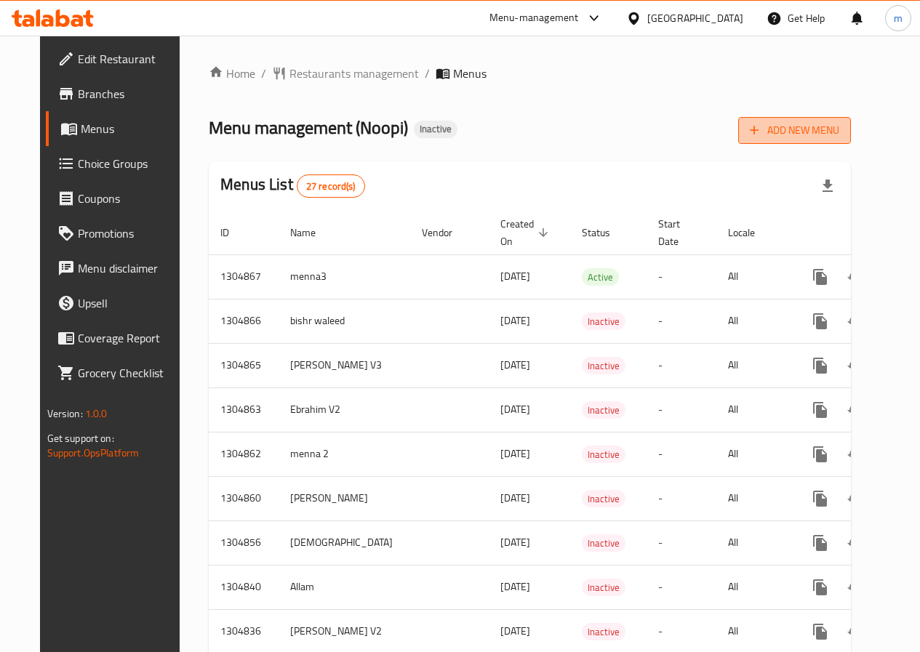
click at [850, 121] on button "Add New Menu" at bounding box center [794, 130] width 113 height 27
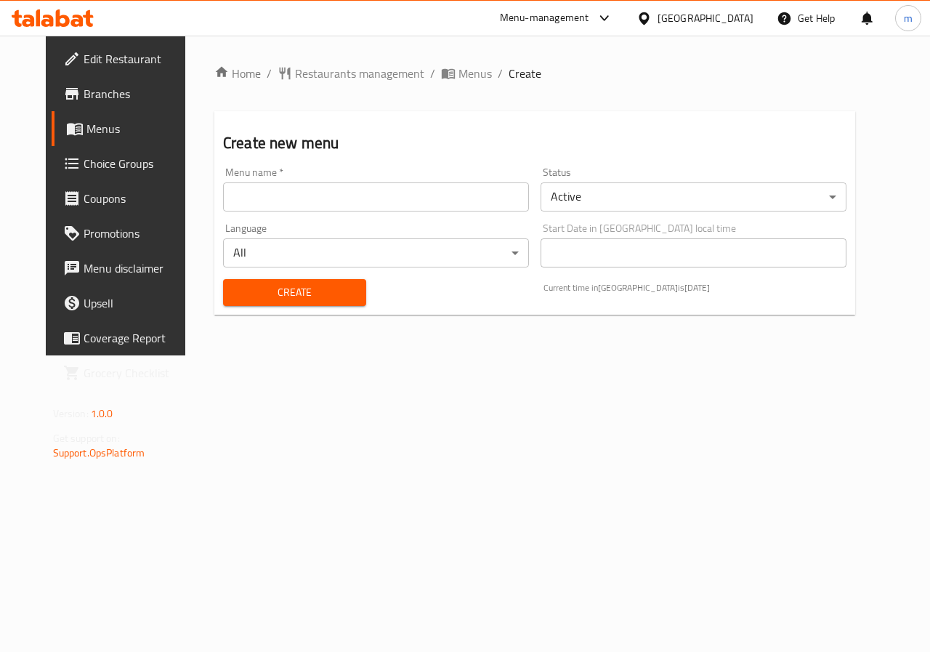
click at [362, 190] on input "text" at bounding box center [376, 196] width 306 height 29
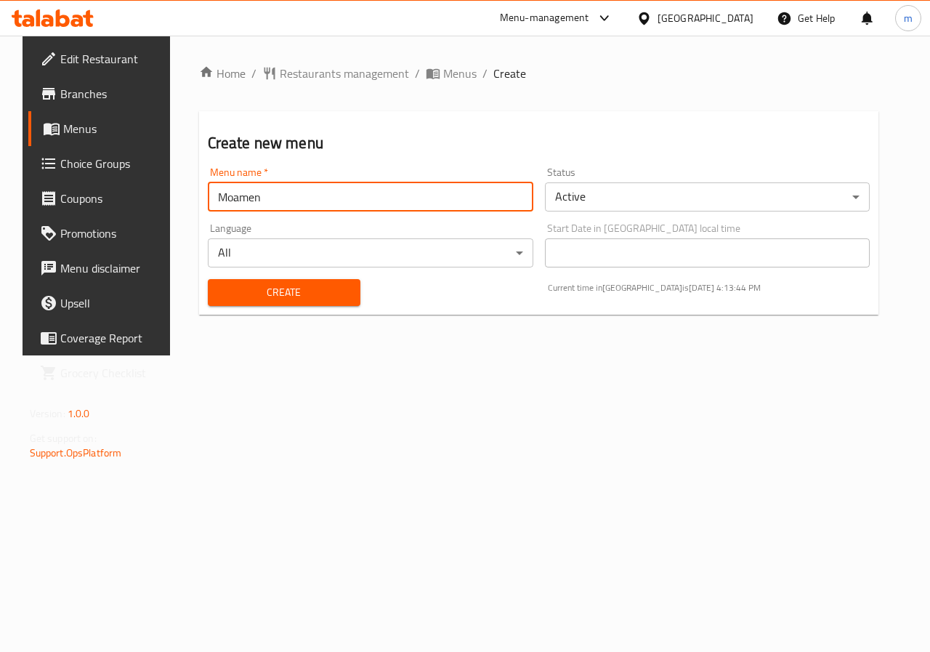
type input "Moamen"
click at [208, 279] on button "Create" at bounding box center [284, 292] width 153 height 27
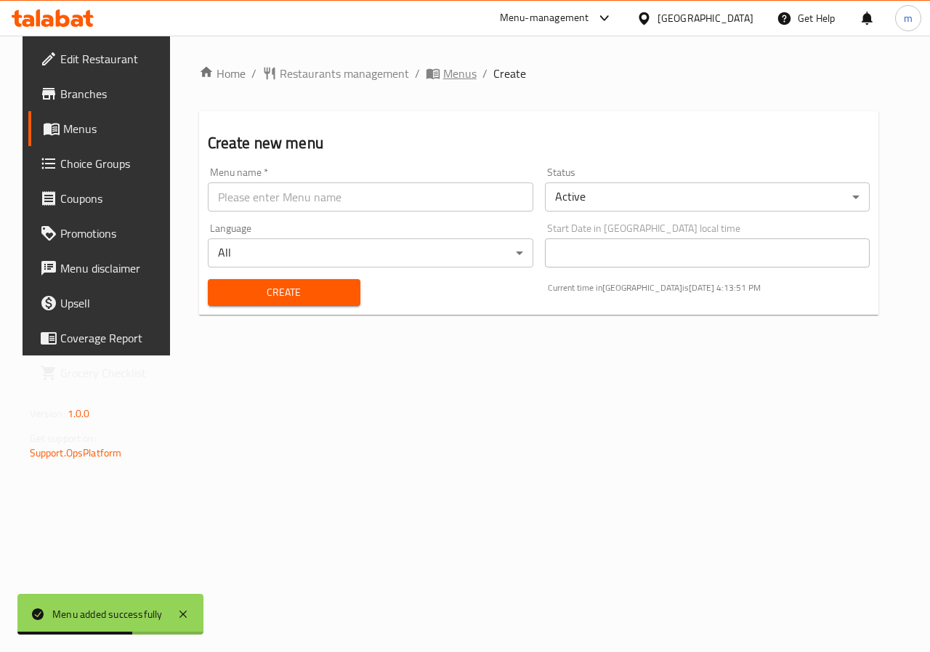
click at [443, 74] on span "Menus" at bounding box center [459, 73] width 33 height 17
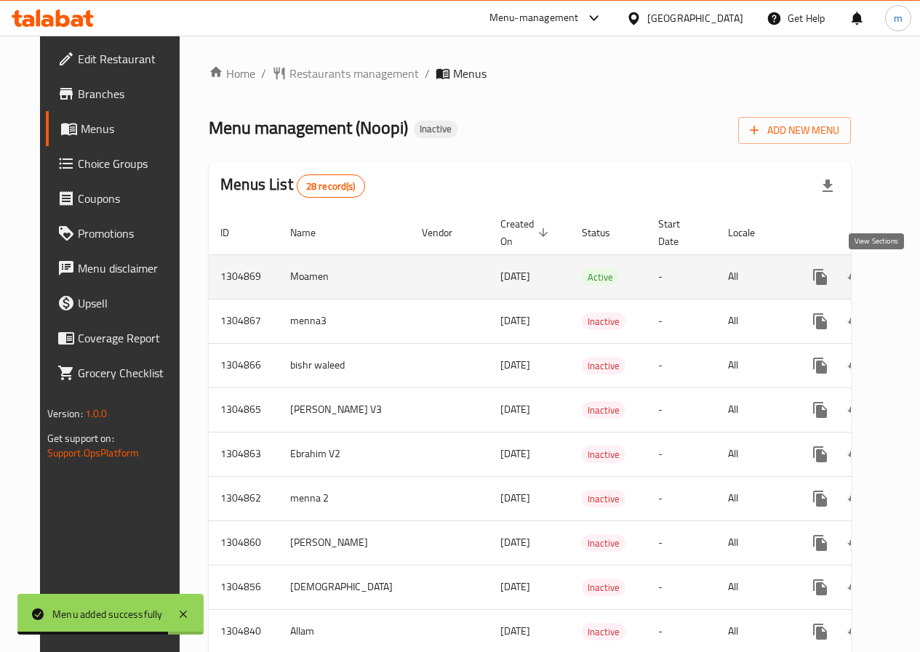
click at [916, 278] on icon "enhanced table" at bounding box center [924, 276] width 17 height 17
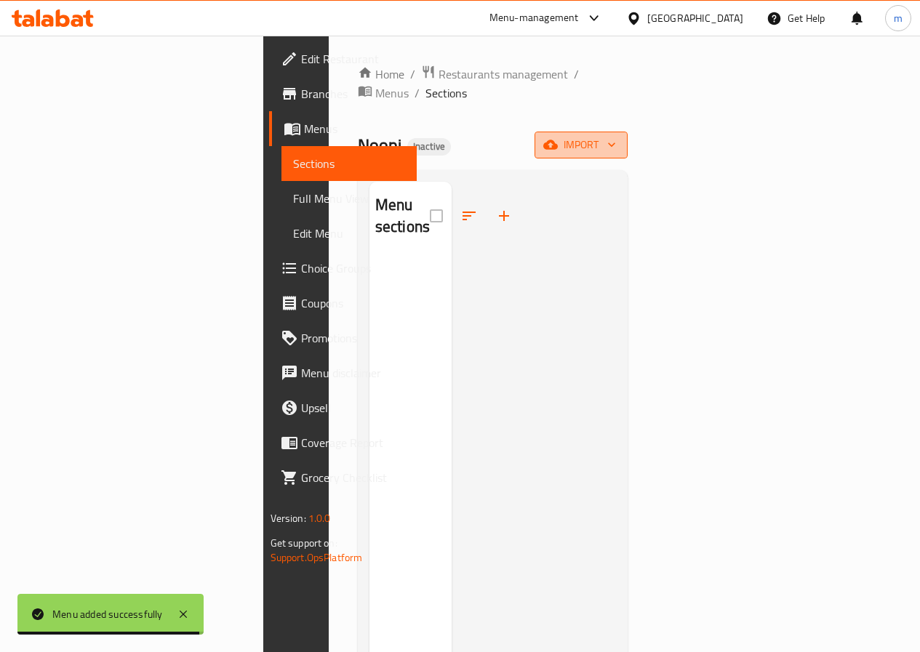
click at [627, 132] on button "import" at bounding box center [580, 145] width 93 height 27
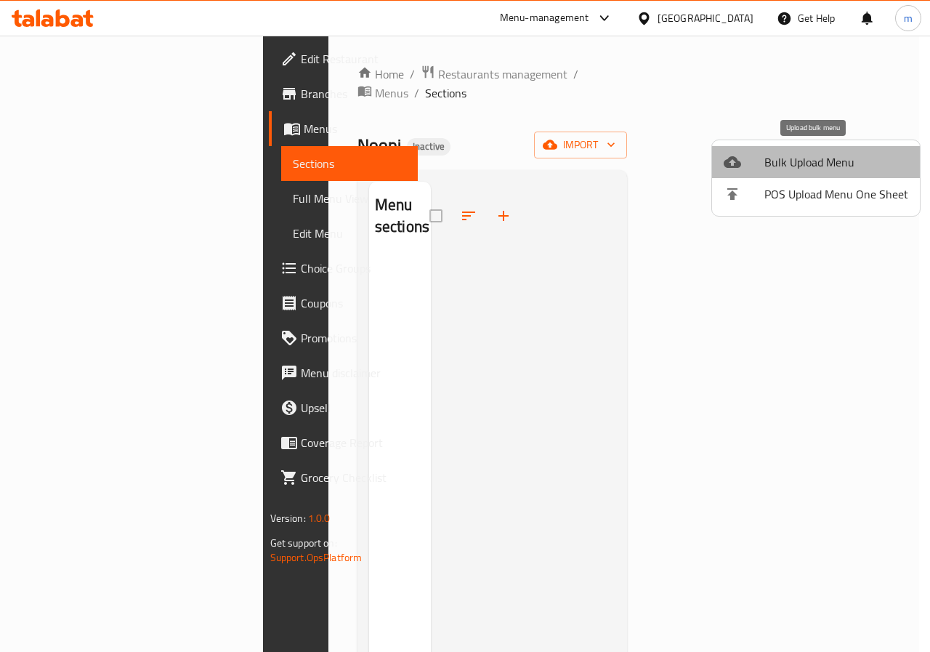
click at [817, 165] on span "Bulk Upload Menu" at bounding box center [837, 161] width 144 height 17
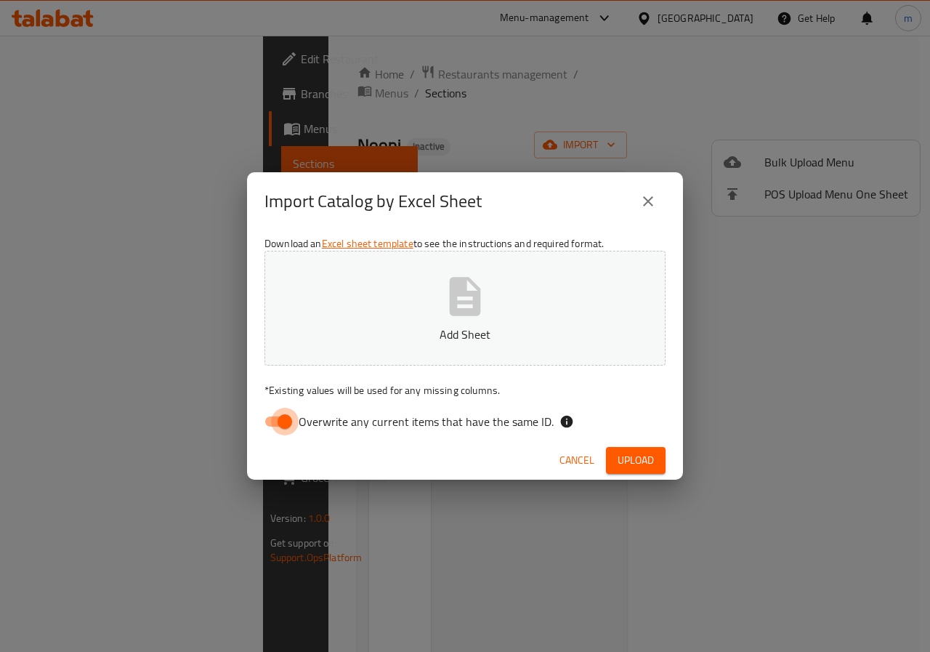
click at [275, 425] on input "Overwrite any current items that have the same ID." at bounding box center [285, 422] width 83 height 28
checkbox input "false"
click at [466, 304] on icon "button" at bounding box center [465, 296] width 31 height 39
click at [626, 461] on span "Upload" at bounding box center [636, 460] width 36 height 18
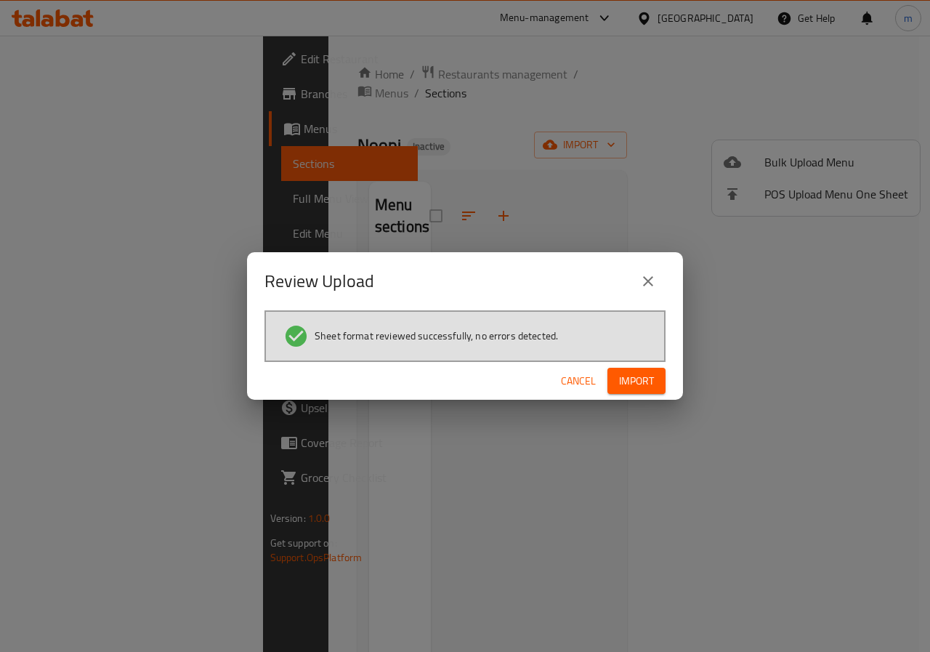
click at [634, 385] on span "Import" at bounding box center [636, 381] width 35 height 18
click at [658, 377] on button "button" at bounding box center [642, 380] width 47 height 23
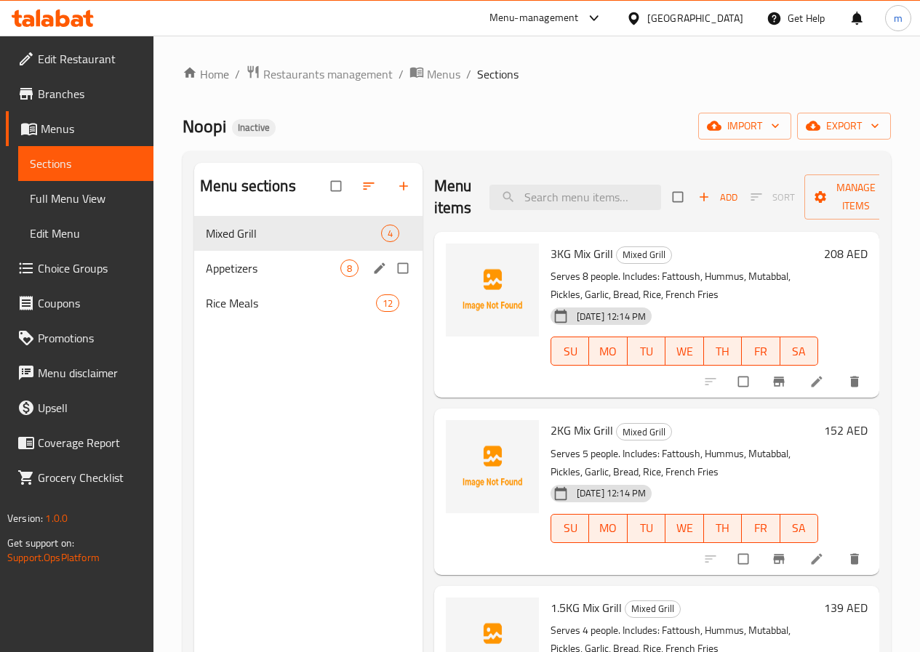
click at [260, 286] on div "Appetizers 8" at bounding box center [308, 268] width 228 height 35
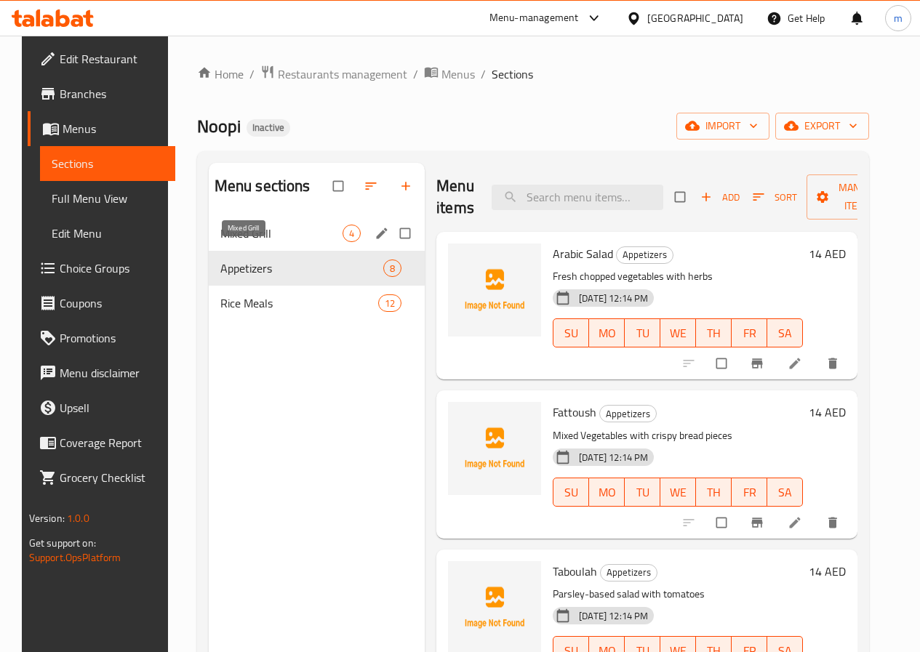
click at [217, 251] on div "Mixed Grill 4" at bounding box center [317, 233] width 217 height 35
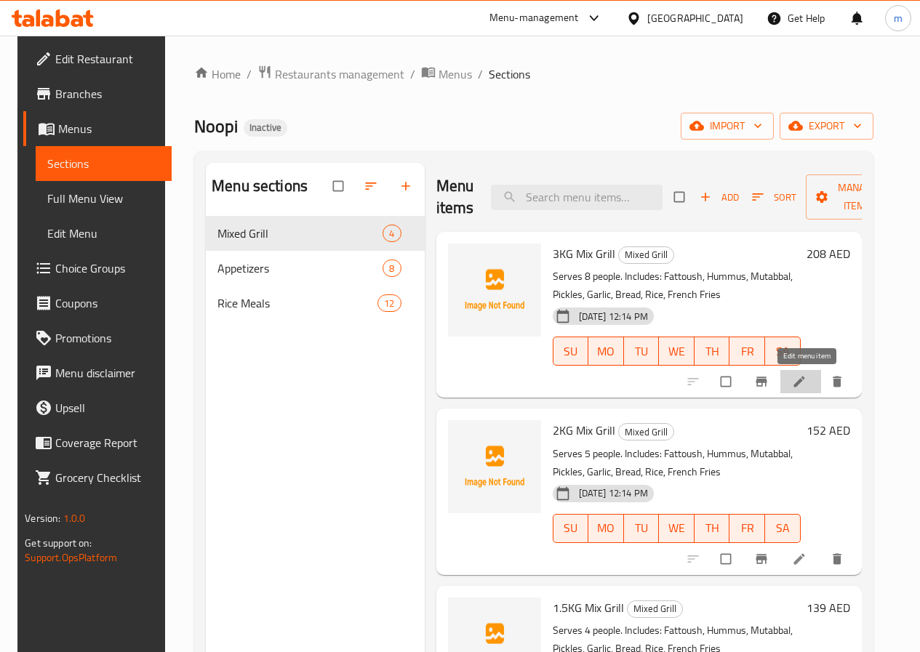
click at [809, 385] on link at bounding box center [800, 381] width 17 height 15
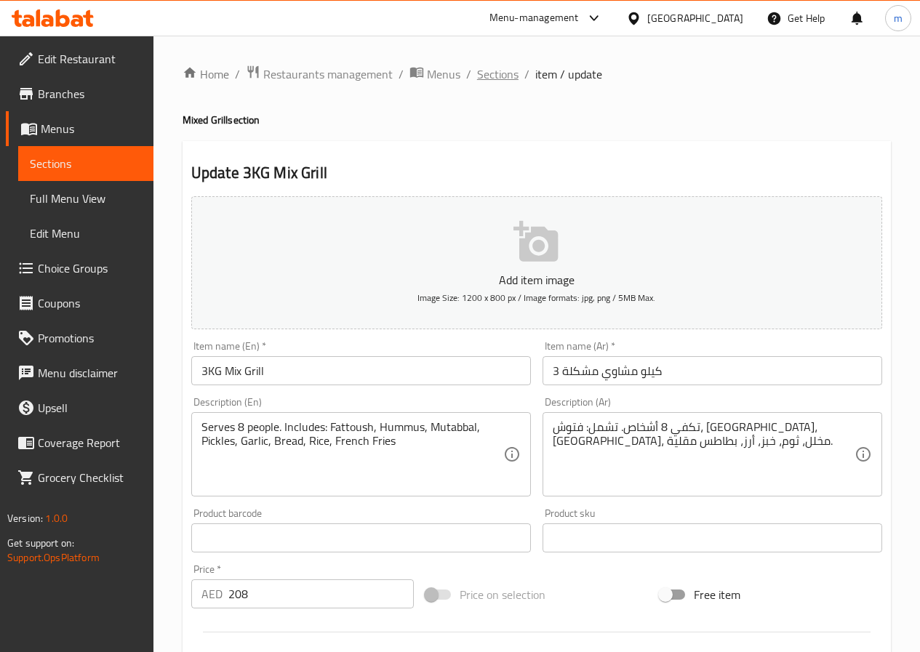
click at [507, 73] on span "Sections" at bounding box center [497, 73] width 41 height 17
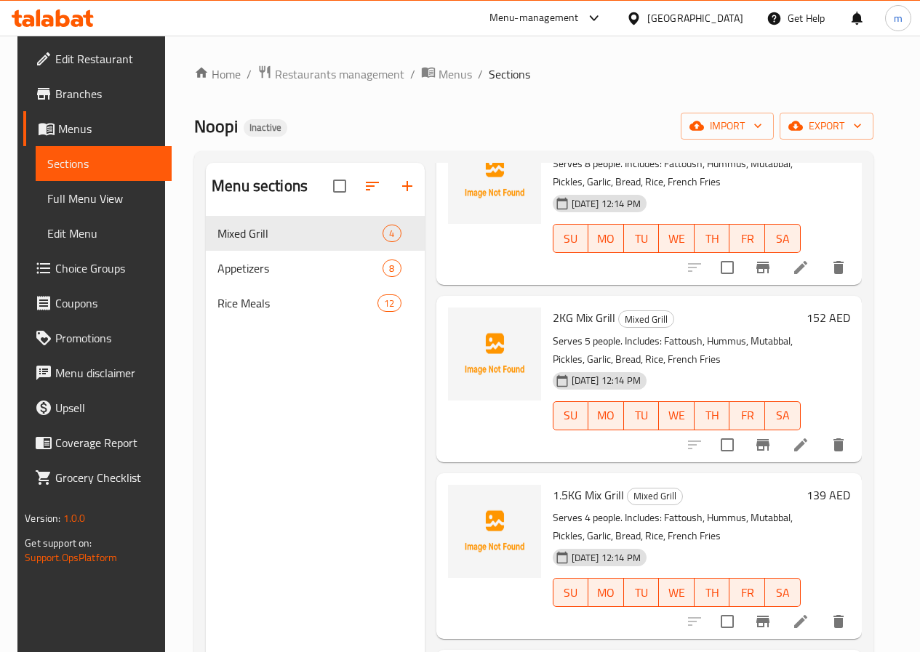
scroll to position [114, 0]
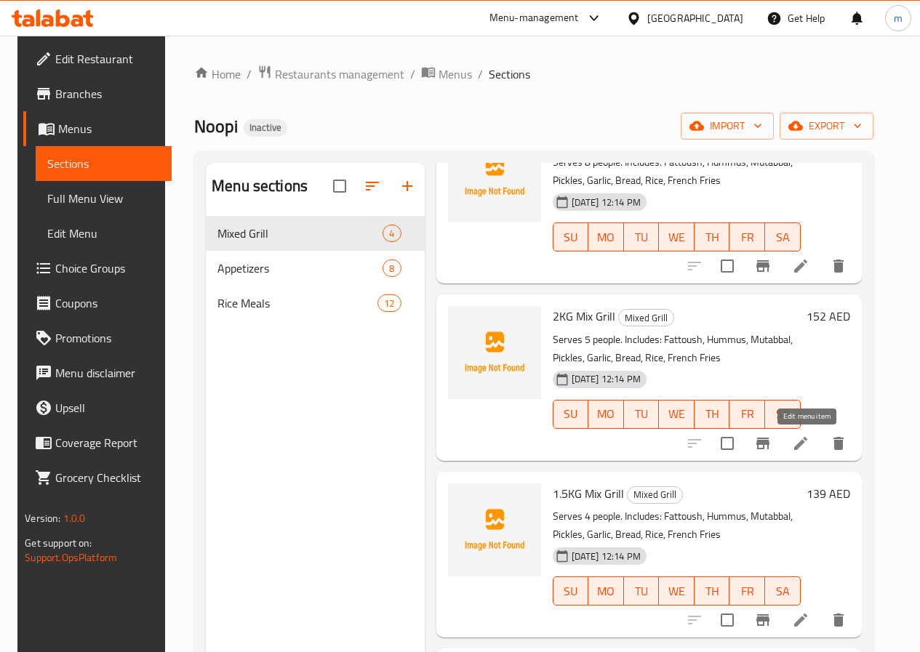
click at [801, 447] on icon at bounding box center [800, 443] width 13 height 13
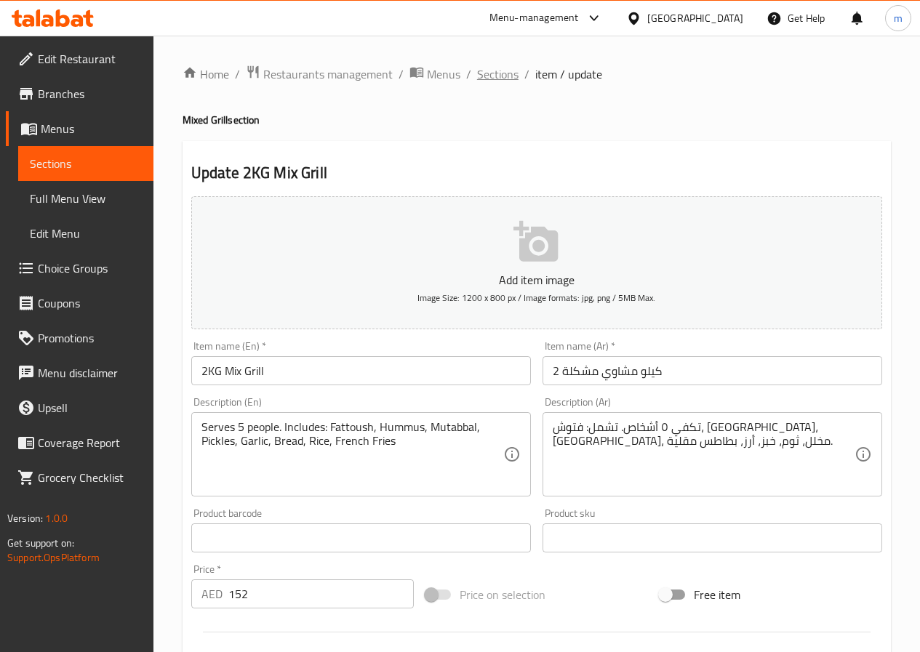
click at [498, 76] on span "Sections" at bounding box center [497, 73] width 41 height 17
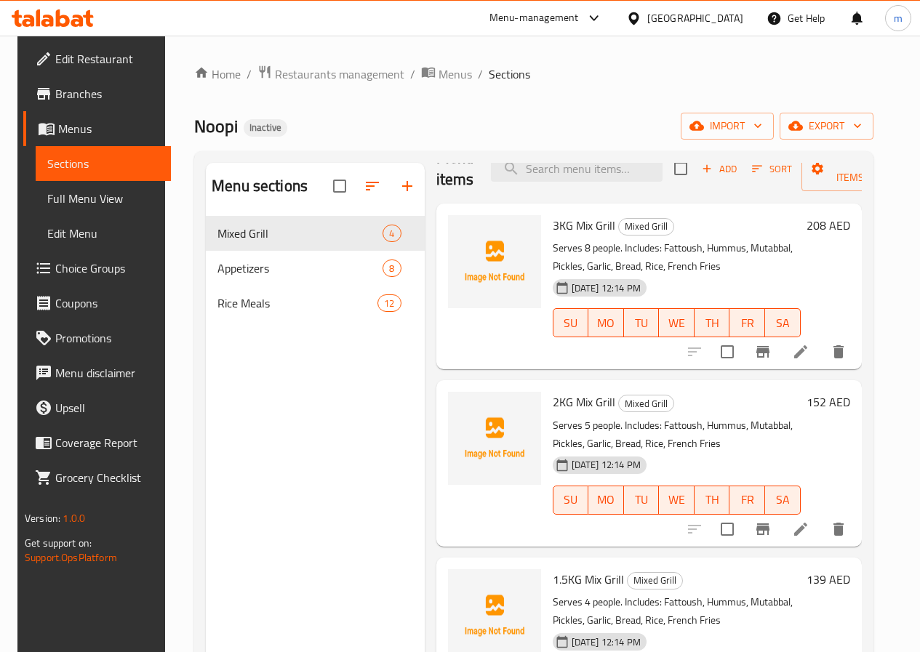
scroll to position [73, 0]
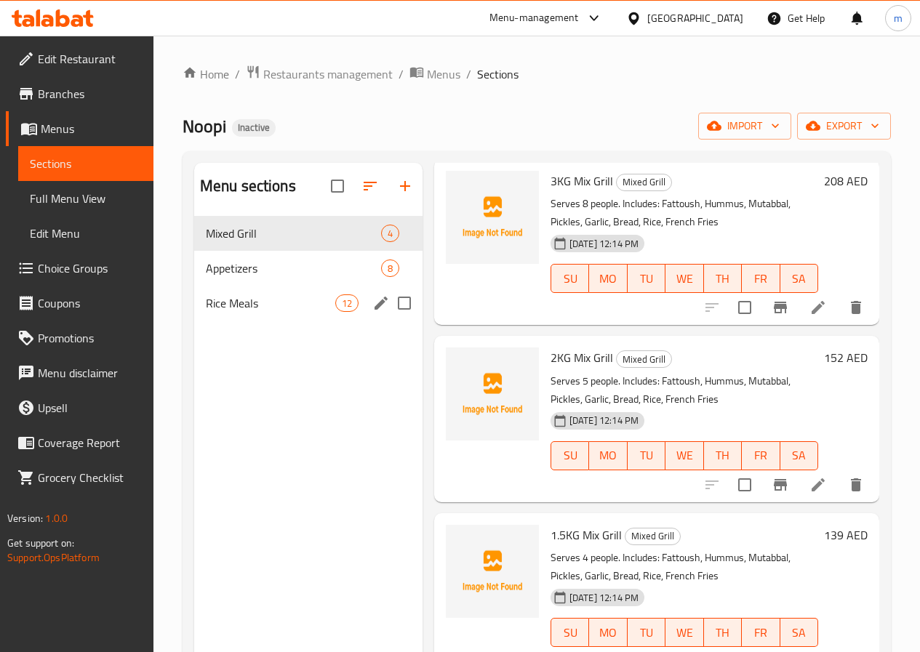
click at [261, 321] on div "Rice Meals 12" at bounding box center [308, 303] width 228 height 35
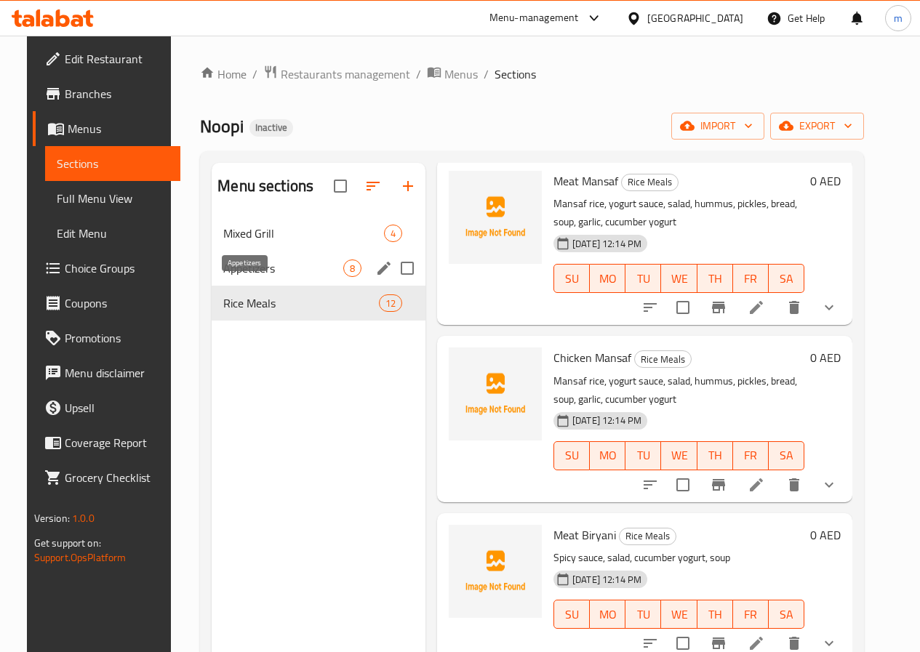
click at [252, 280] on div "Appetizers 8" at bounding box center [319, 268] width 214 height 35
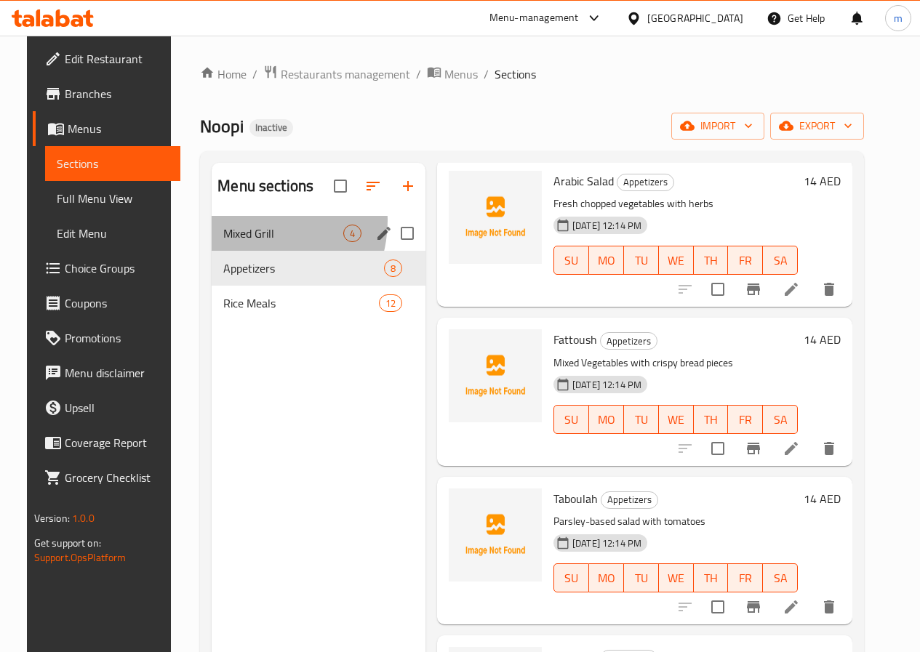
click at [233, 242] on div "Mixed Grill 4" at bounding box center [319, 233] width 214 height 35
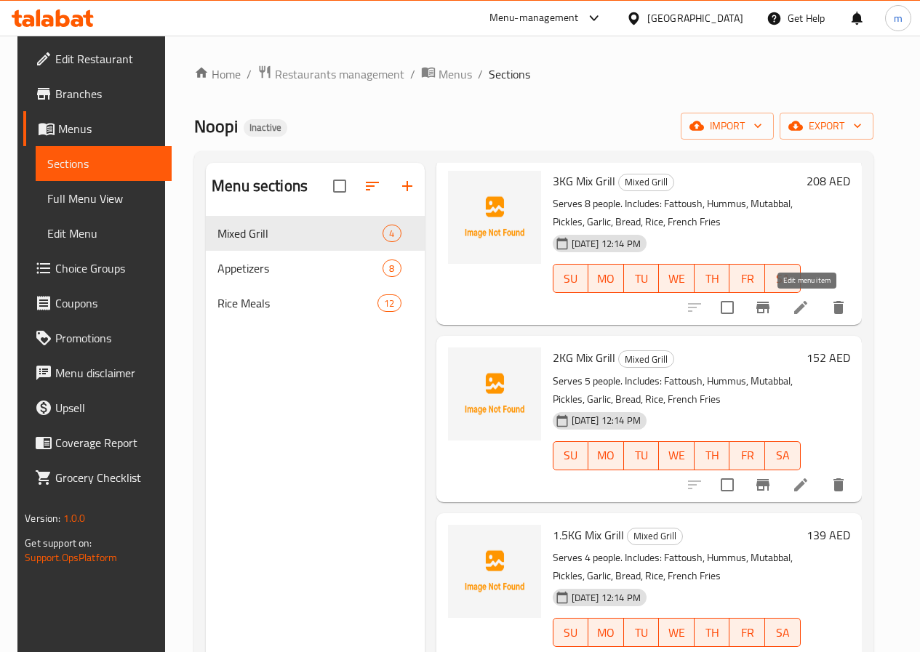
click at [805, 307] on icon at bounding box center [800, 307] width 13 height 13
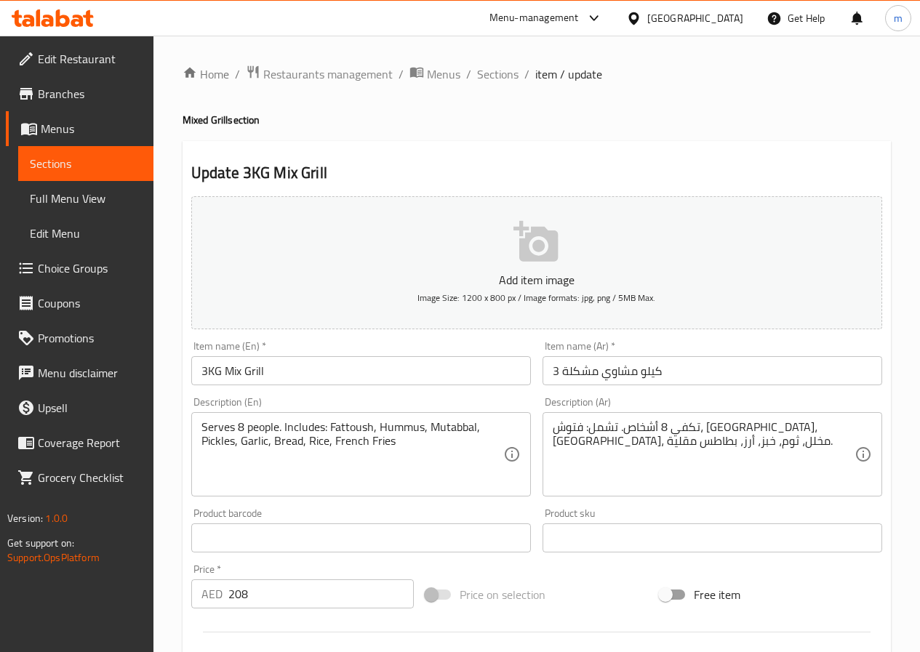
click at [371, 345] on div "Item name (En)   * 3KG Mix Grill Item name (En) *" at bounding box center [360, 363] width 339 height 44
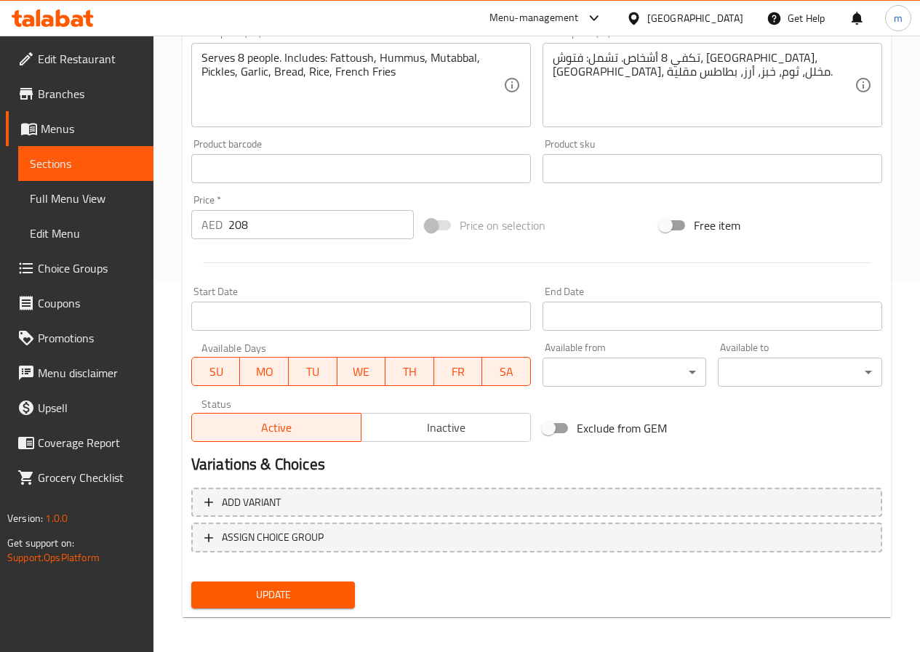
scroll to position [375, 0]
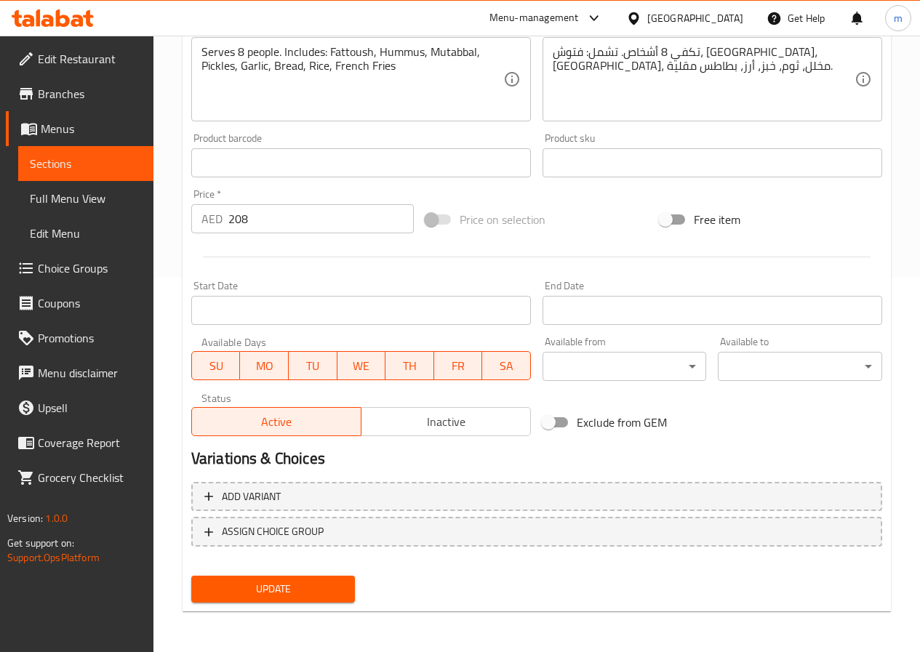
click at [59, 126] on span "Menus" at bounding box center [91, 128] width 101 height 17
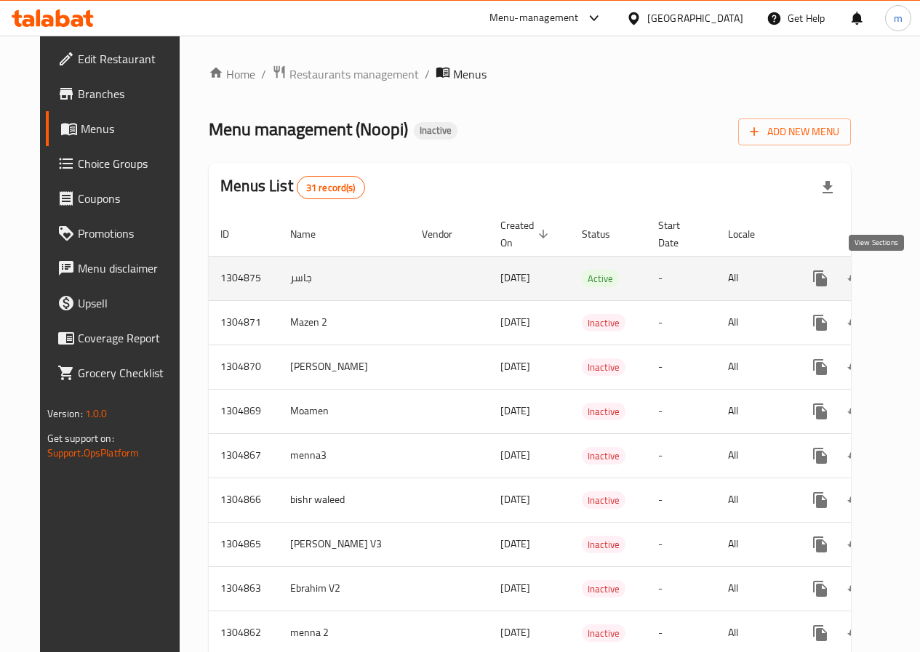
click at [916, 271] on icon "enhanced table" at bounding box center [924, 278] width 17 height 17
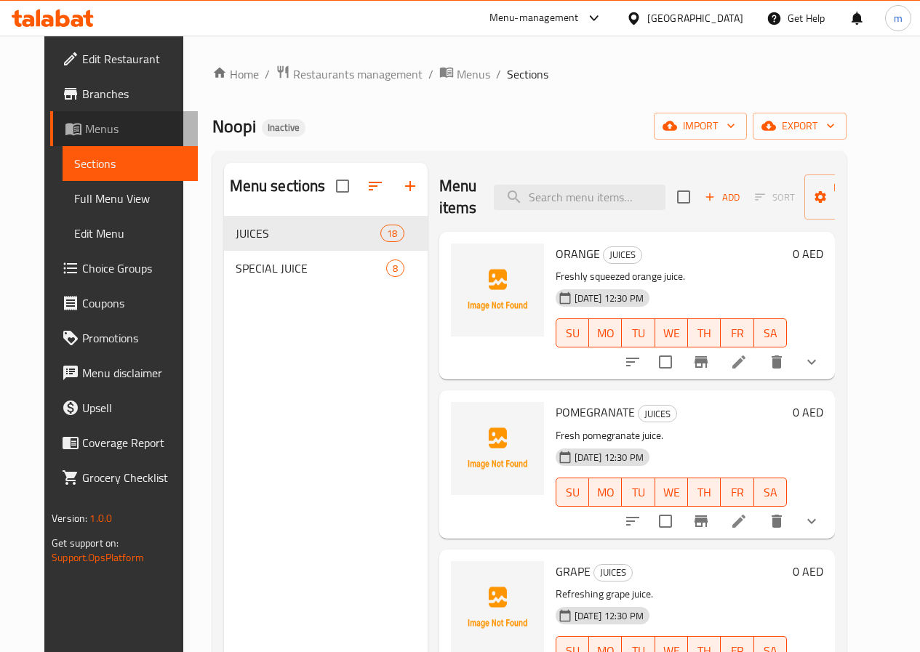
click at [85, 132] on span "Menus" at bounding box center [135, 128] width 101 height 17
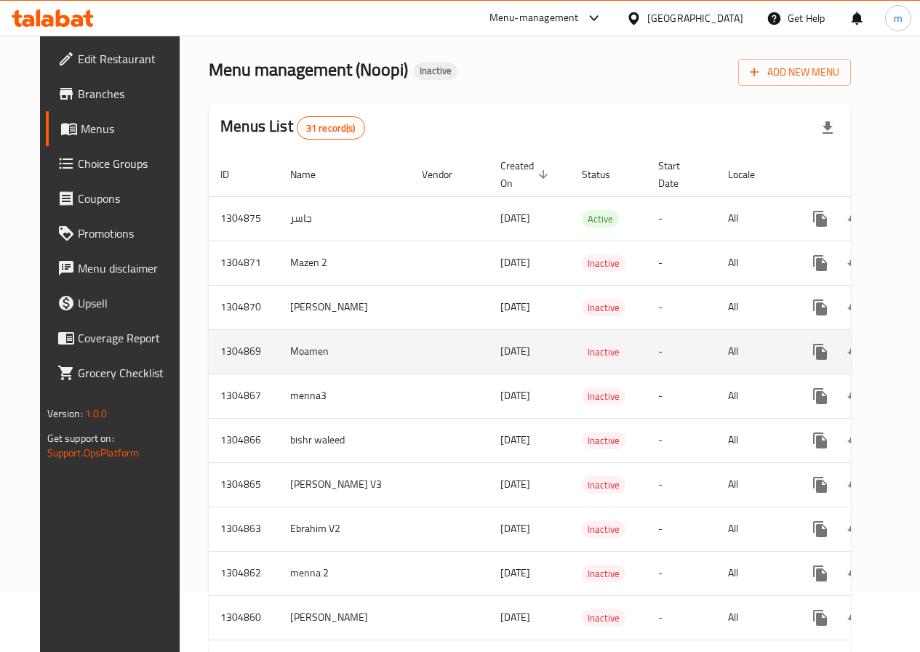
scroll to position [73, 0]
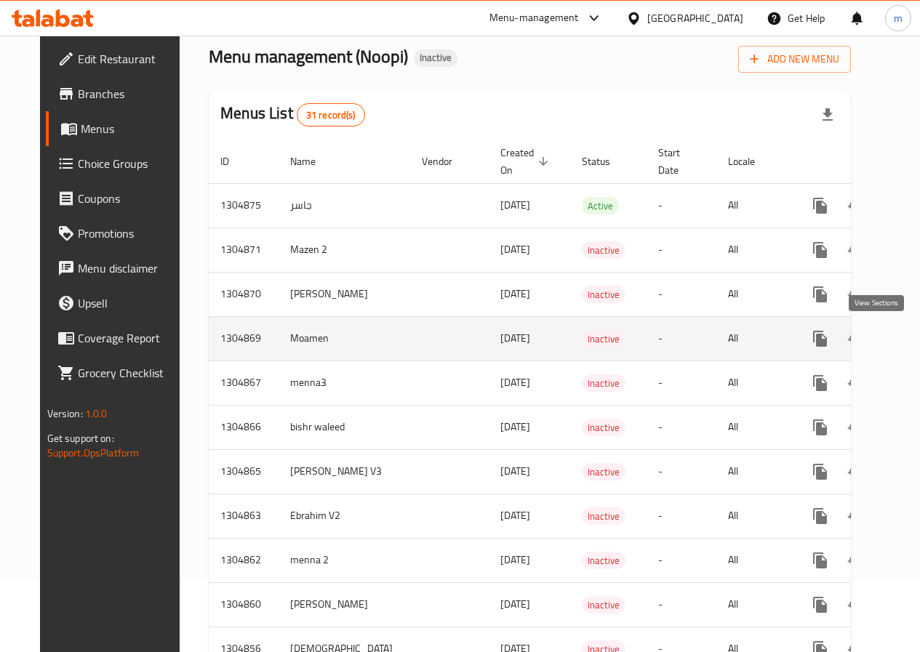
click at [916, 338] on icon "enhanced table" at bounding box center [924, 338] width 17 height 17
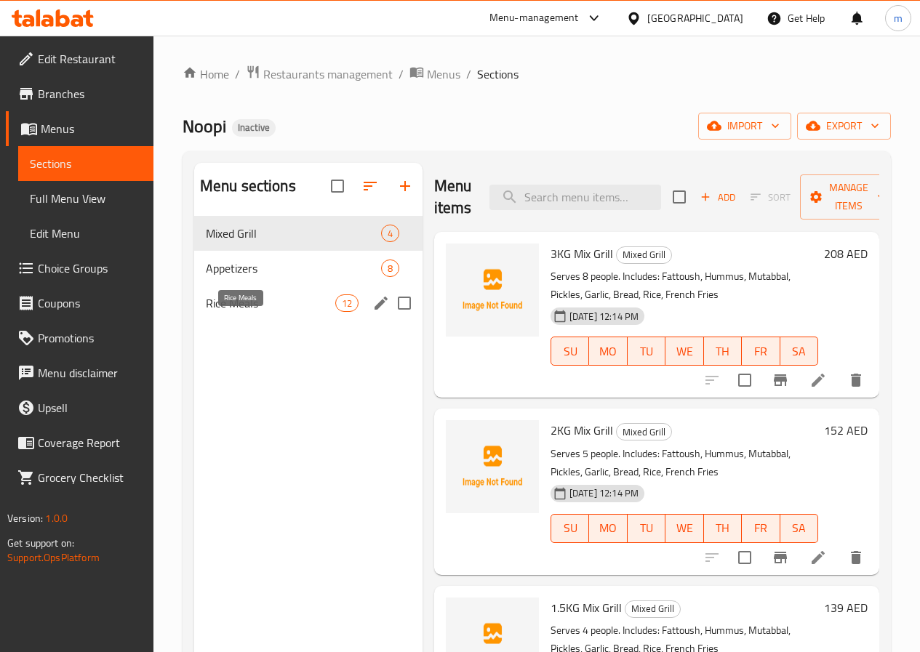
click at [250, 312] on span "Rice Meals" at bounding box center [270, 302] width 129 height 17
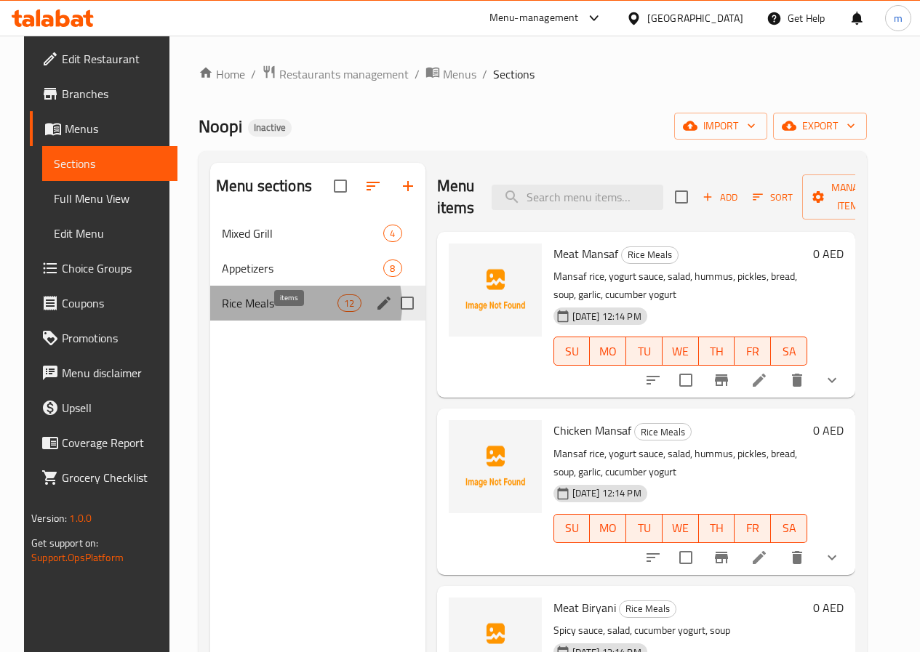
click at [338, 310] on span "12" at bounding box center [349, 304] width 22 height 14
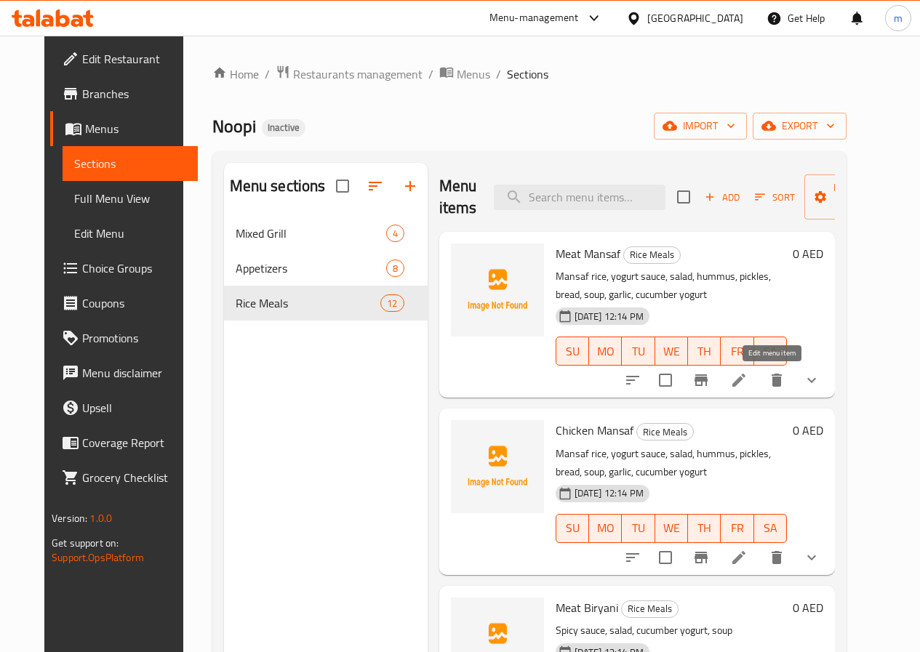
click at [747, 383] on icon at bounding box center [738, 379] width 17 height 17
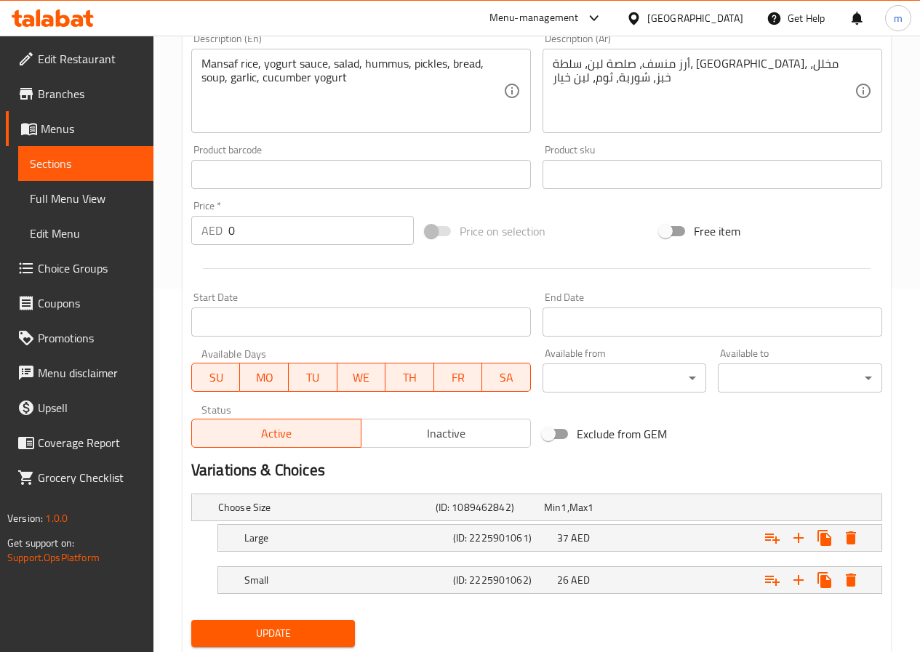
scroll to position [408, 0]
